Goal: Obtain resource: Download file/media

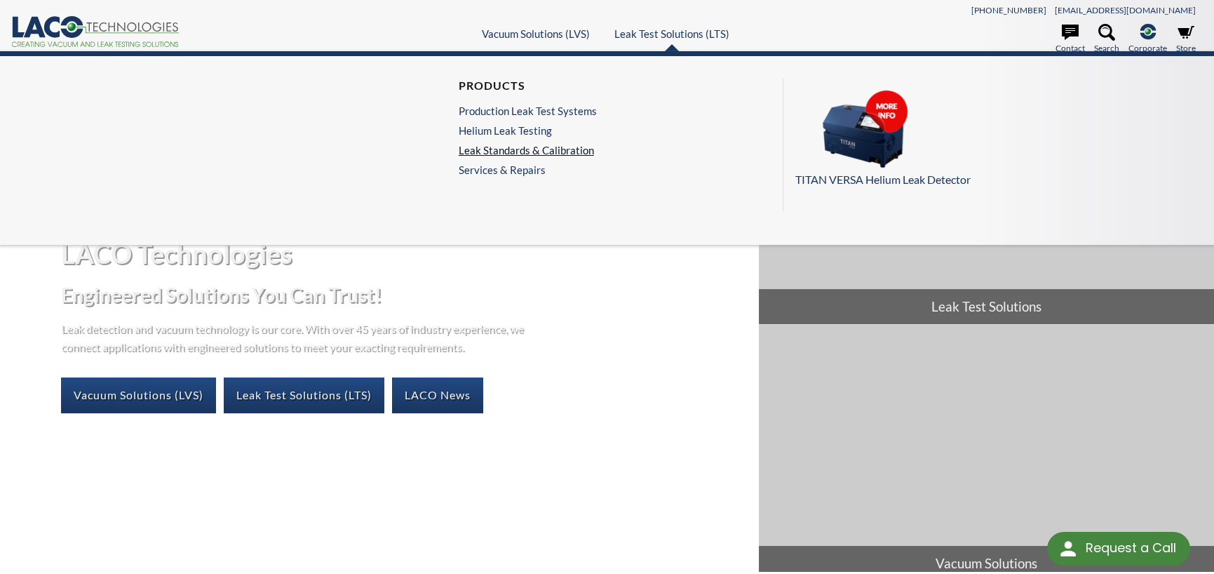
click at [549, 144] on link "Leak Standards & Calibration" at bounding box center [528, 150] width 138 height 13
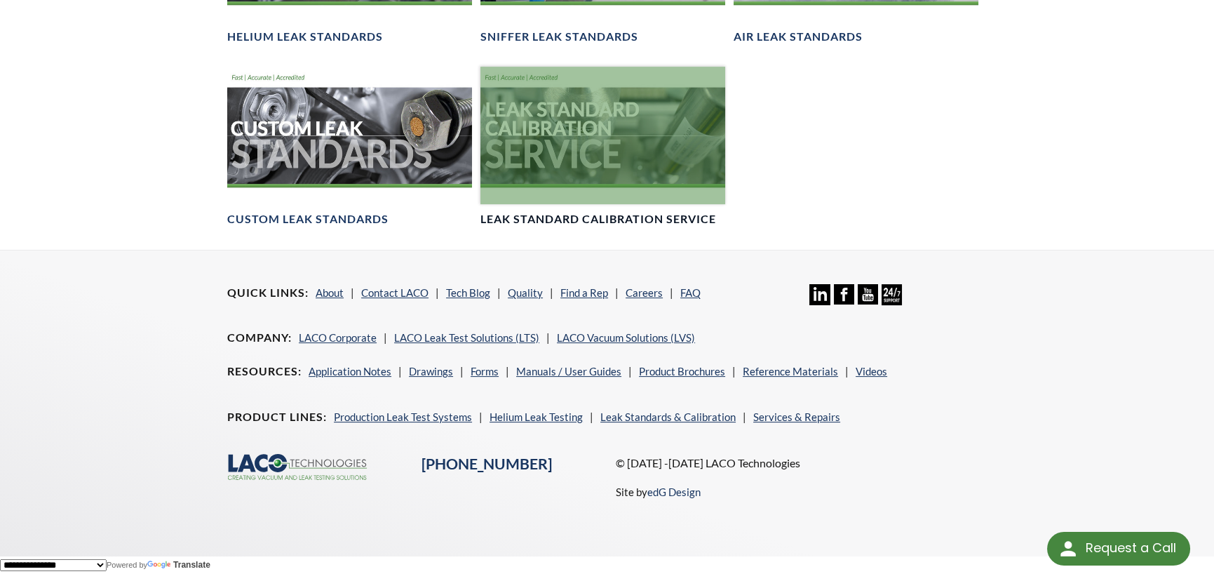
scroll to position [1082, 0]
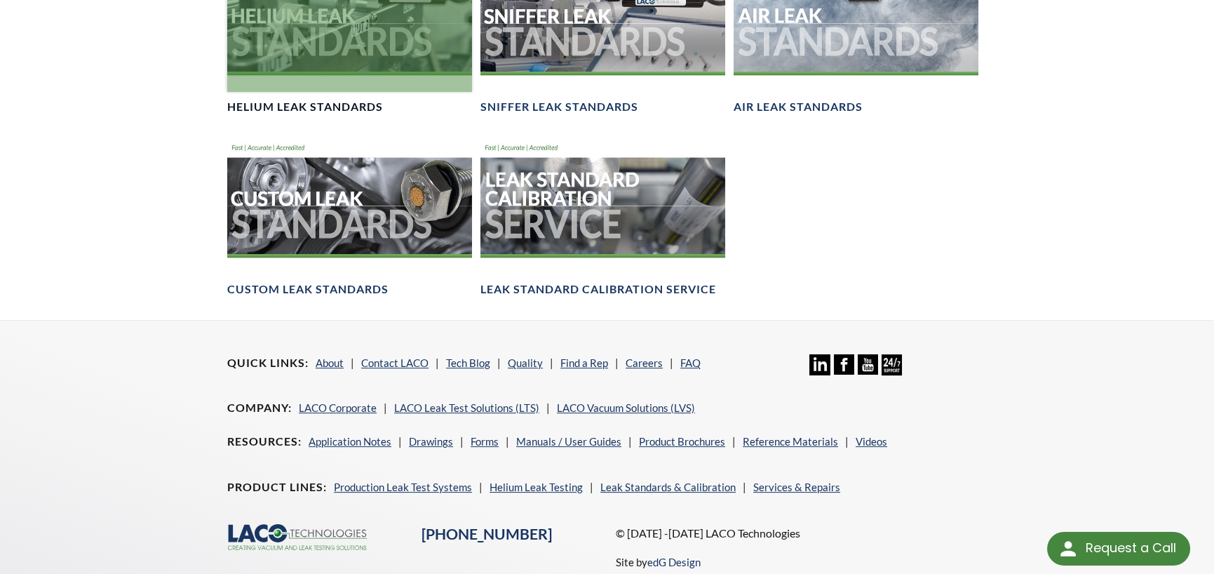
click at [325, 24] on div at bounding box center [349, 22] width 245 height 137
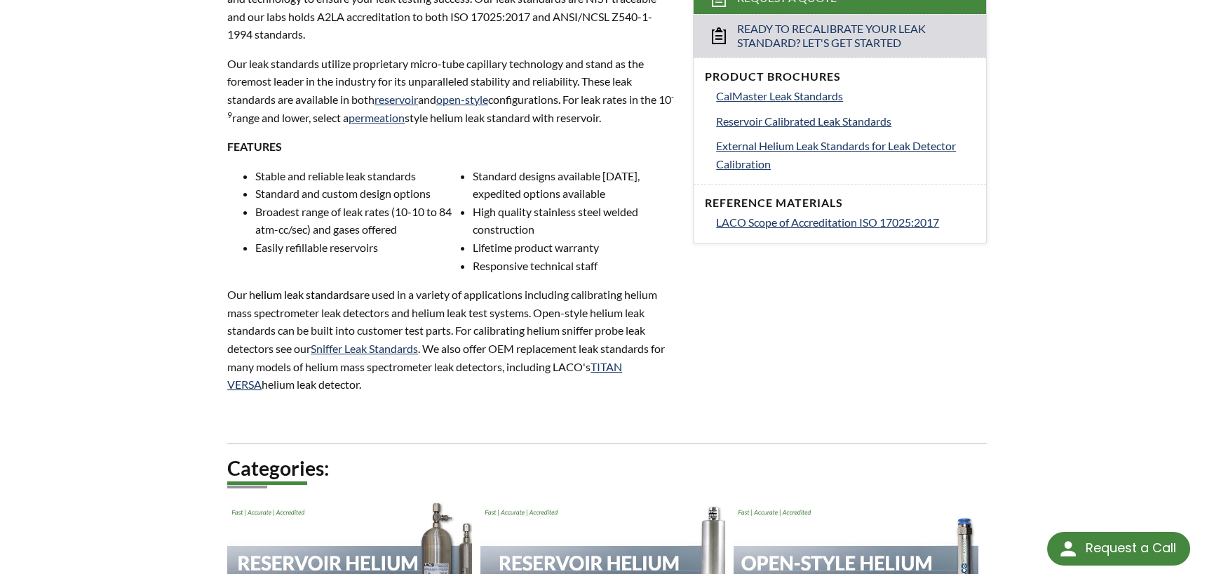
scroll to position [416, 0]
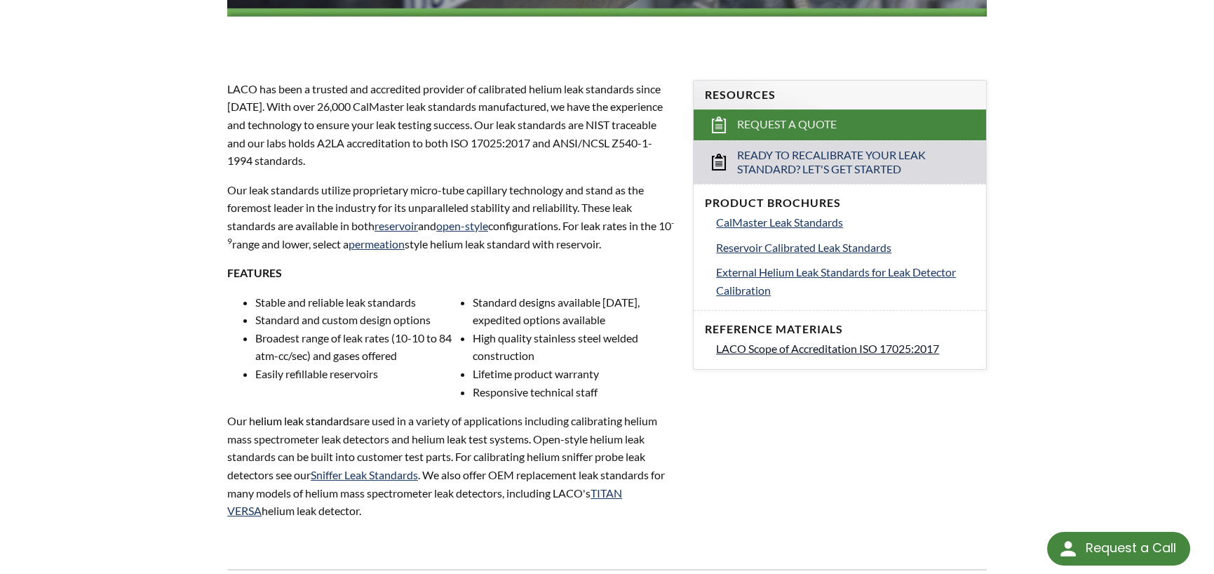
click at [825, 349] on span "LACO Scope of Accreditation ISO 17025:2017" at bounding box center [827, 347] width 223 height 13
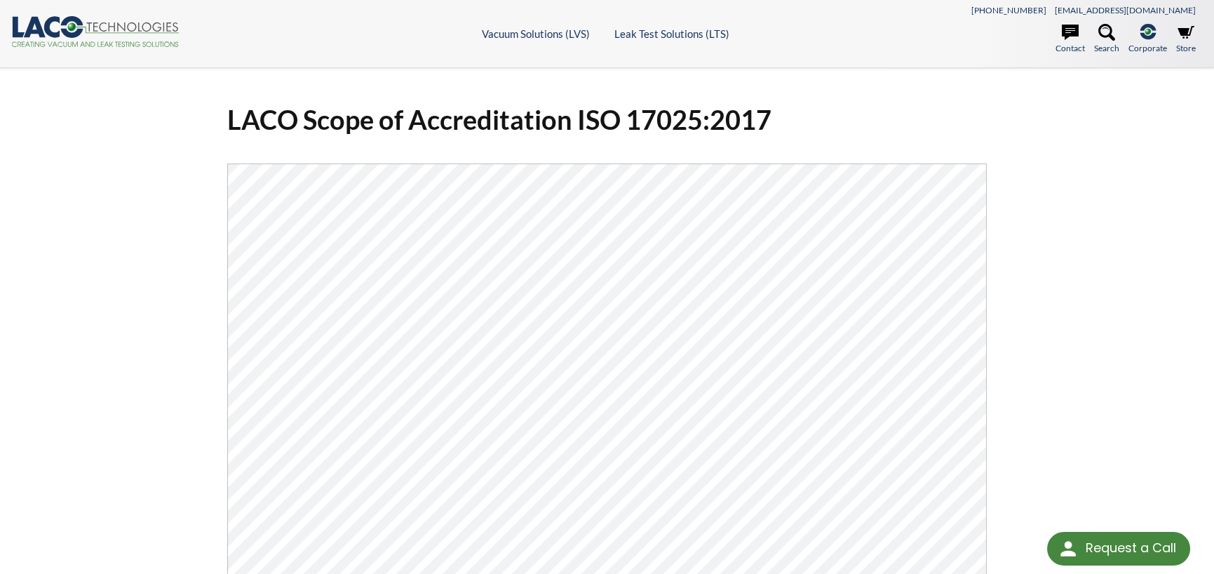
click at [686, 74] on div "LACO Scope of Accreditation ISO 17025:2017 Click Here To Download" at bounding box center [607, 425] width 1214 height 715
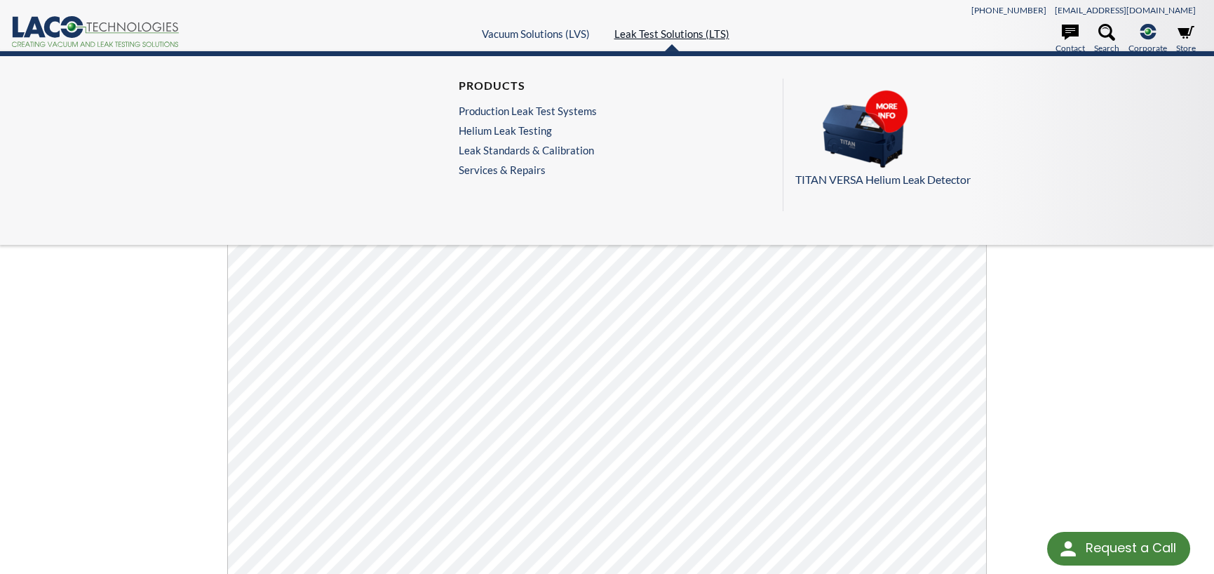
click at [682, 34] on link "Leak Test Solutions (LTS)" at bounding box center [671, 33] width 115 height 13
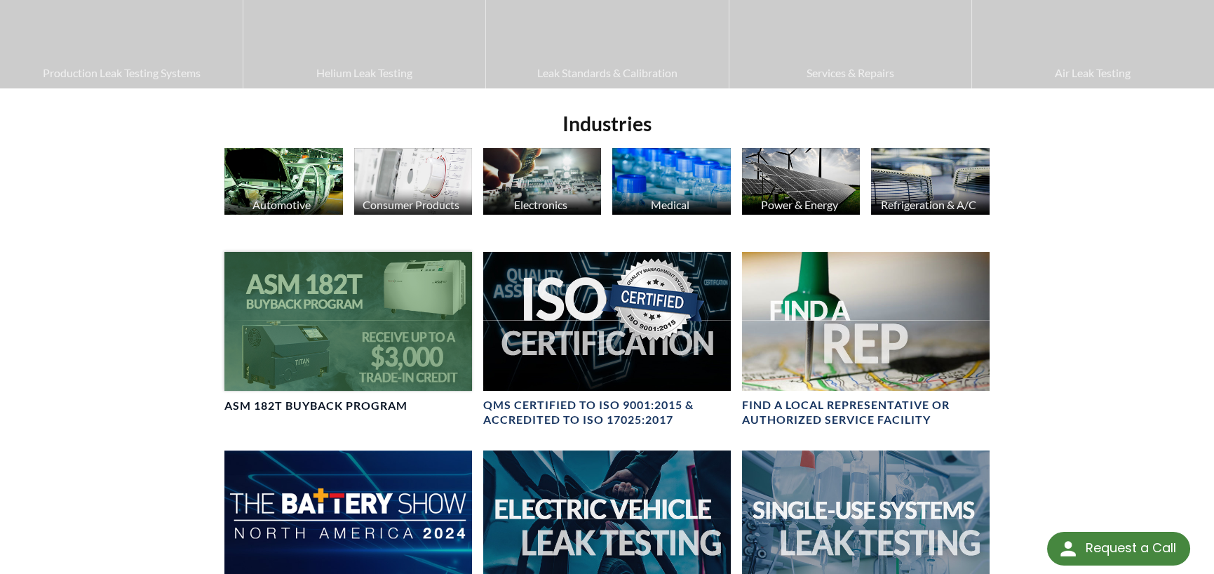
scroll to position [491, 0]
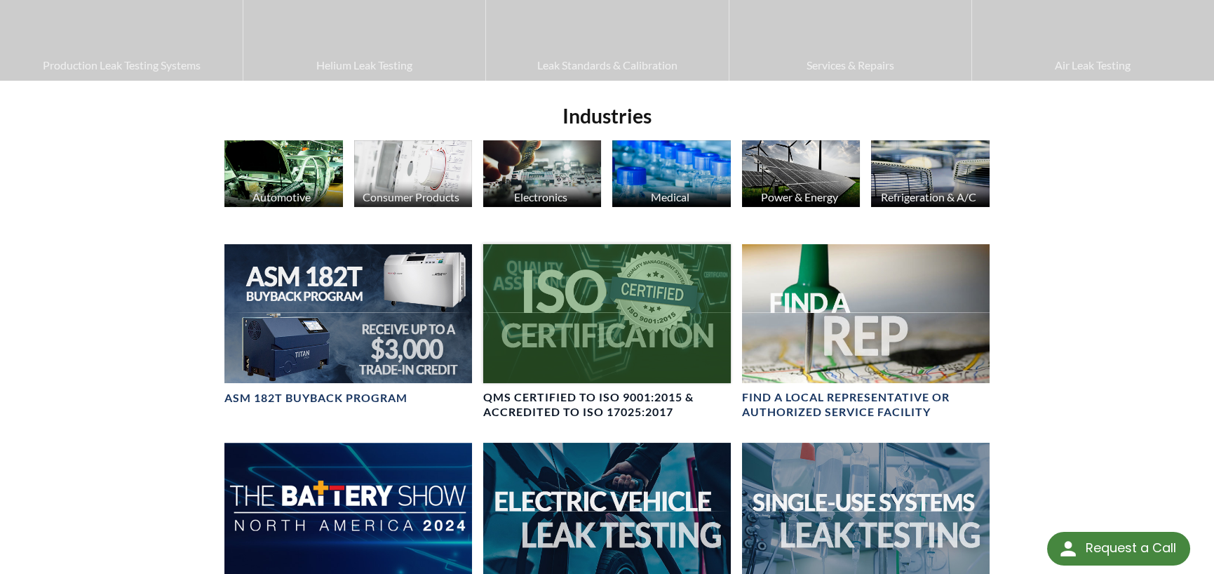
click at [576, 399] on h4 "QMS CERTIFIED to ISO 9001:2015 & Accredited to ISO 17025:2017" at bounding box center [607, 404] width 248 height 29
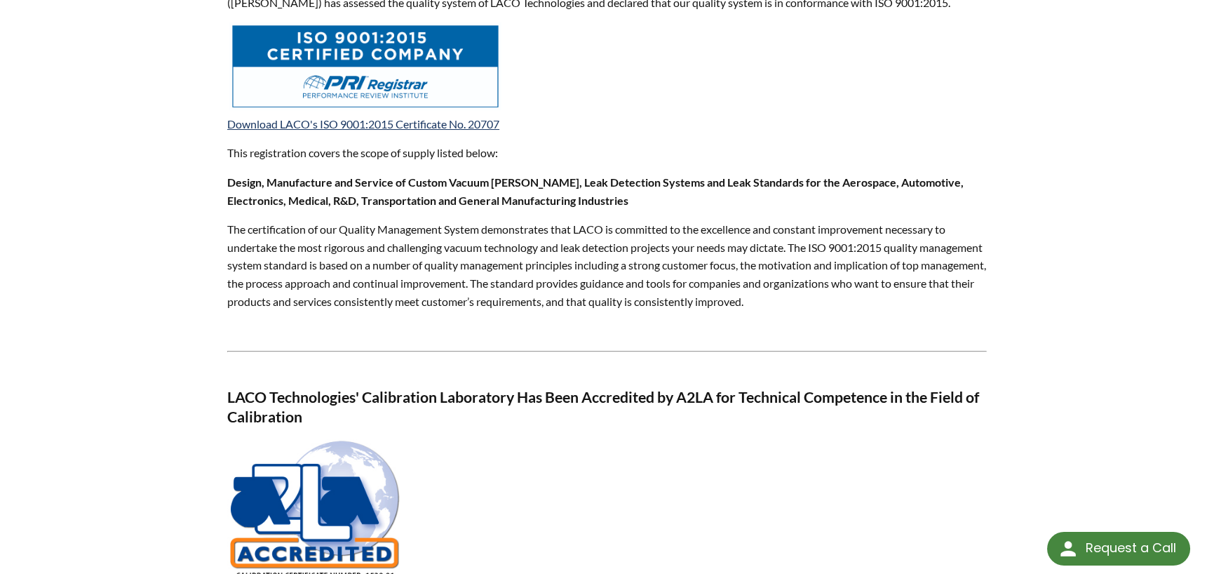
scroll to position [631, 0]
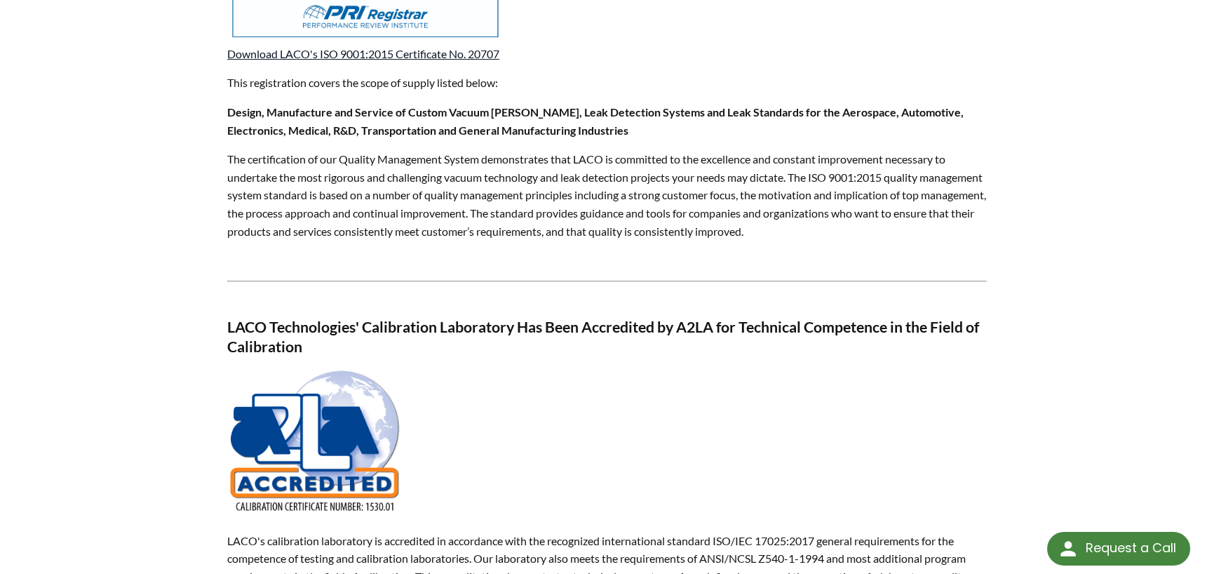
click at [337, 50] on link "Download LACO's ISO 9001:2015 Certificate No. 20707" at bounding box center [363, 53] width 272 height 13
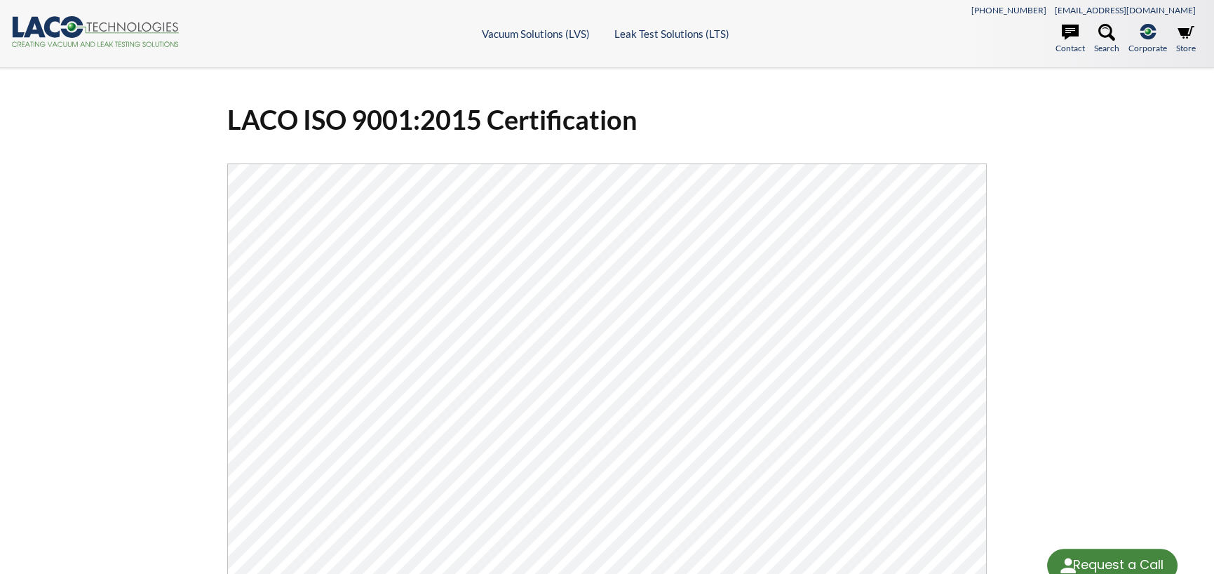
select select "Language Translate Widget"
